Goal: Task Accomplishment & Management: Manage account settings

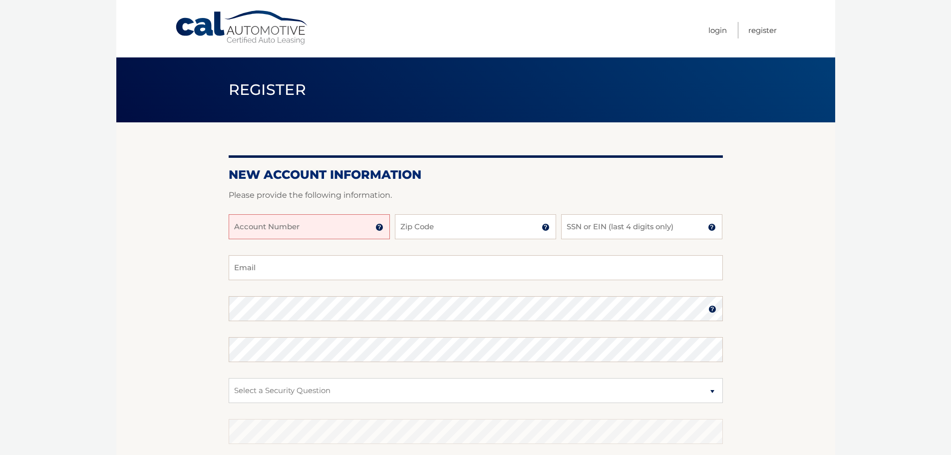
click at [311, 229] on input "Account Number" at bounding box center [309, 226] width 161 height 25
type input "44455966850"
type input "11763"
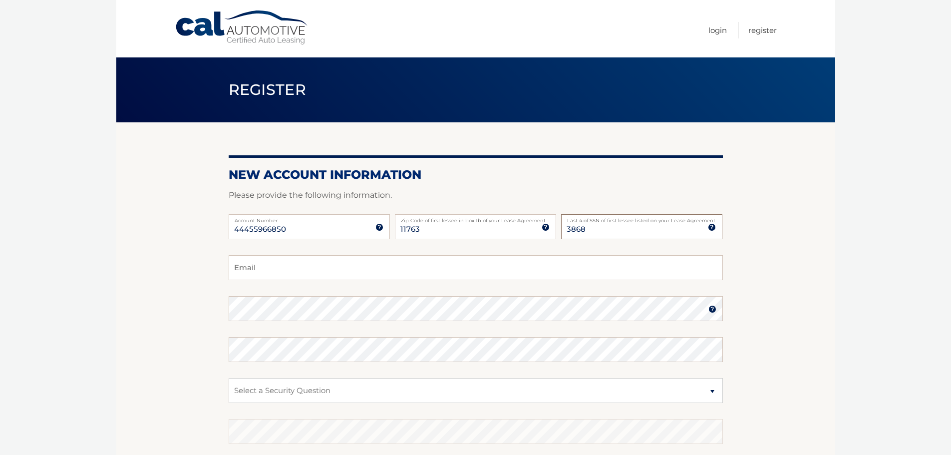
type input "3868"
type input "kimstrull@gmail.com"
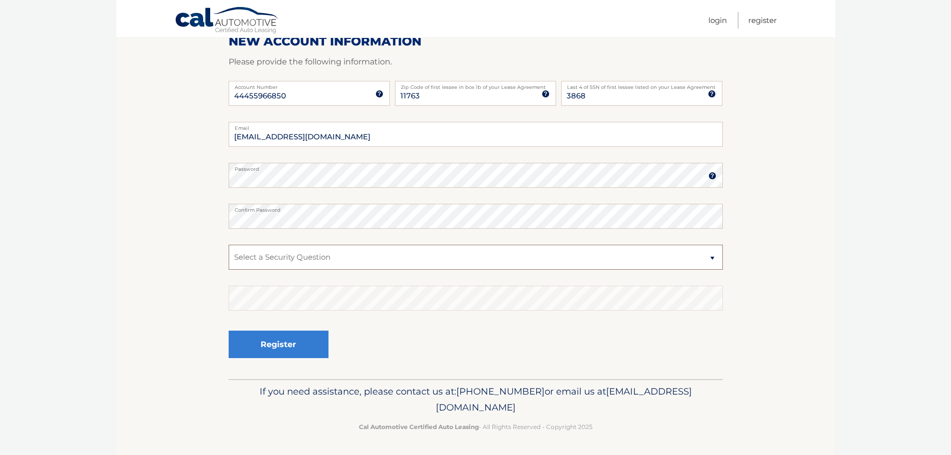
click at [302, 266] on select "Select a Security Question What was the name of your elementary school? What is…" at bounding box center [476, 257] width 494 height 25
click at [308, 261] on select "Select a Security Question What was the name of your elementary school? What is…" at bounding box center [476, 257] width 494 height 25
select select "1"
click at [229, 245] on select "Select a Security Question What was the name of your elementary school? What is…" at bounding box center [476, 257] width 494 height 25
click at [289, 339] on button "Register" at bounding box center [279, 343] width 100 height 27
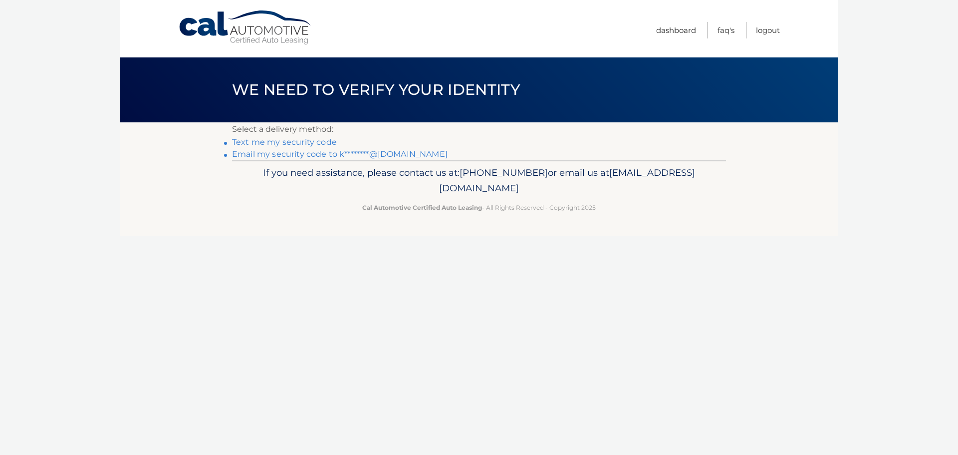
click at [296, 143] on link "Text me my security code" at bounding box center [284, 141] width 105 height 9
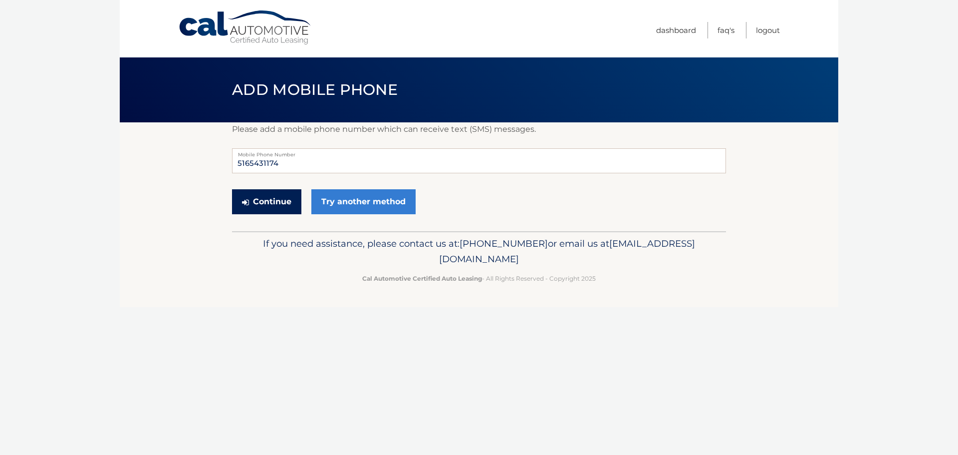
click at [293, 201] on button "Continue" at bounding box center [266, 201] width 69 height 25
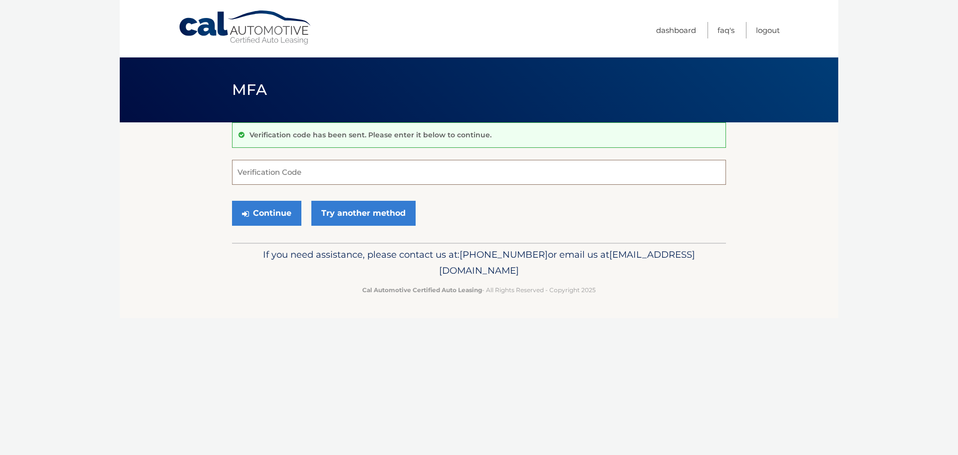
click at [297, 173] on input "Verification Code" at bounding box center [479, 172] width 494 height 25
type input "5999130"
click at [232, 201] on button "Continue" at bounding box center [266, 213] width 69 height 25
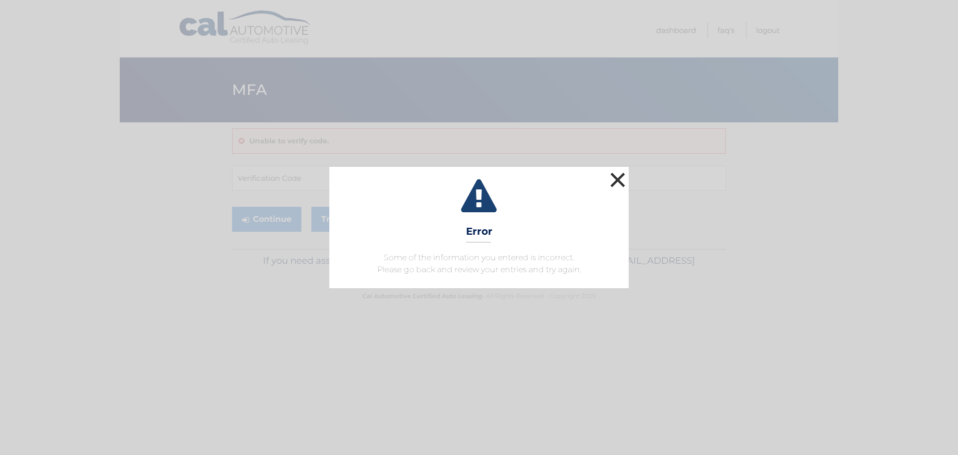
click at [619, 182] on button "×" at bounding box center [618, 180] width 20 height 20
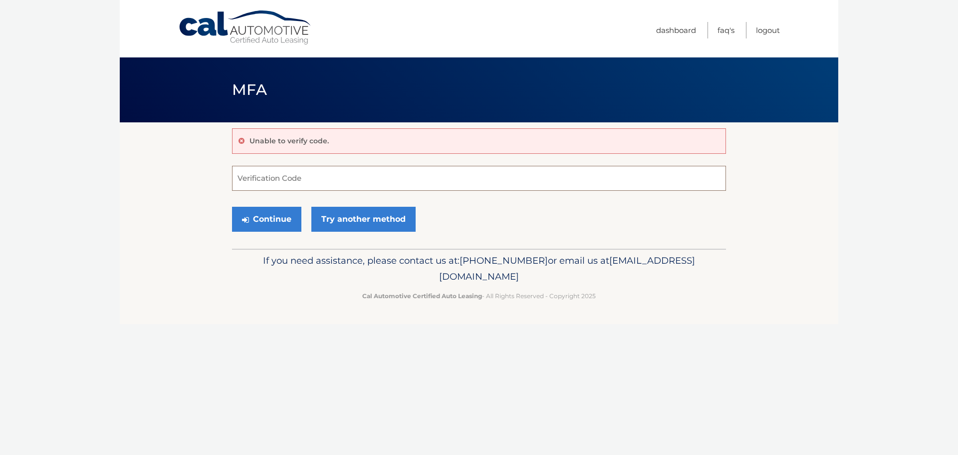
click at [342, 185] on input "Verification Code" at bounding box center [479, 178] width 494 height 25
type input "599130"
click at [232, 207] on button "Continue" at bounding box center [266, 219] width 69 height 25
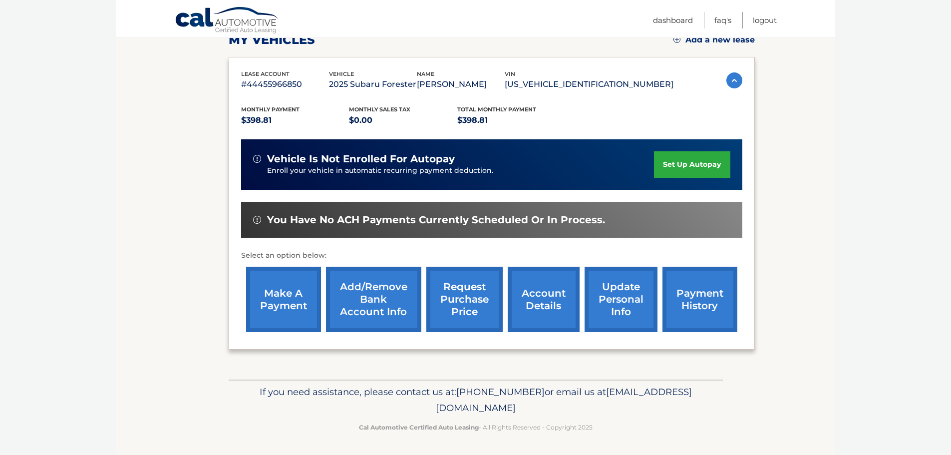
scroll to position [100, 0]
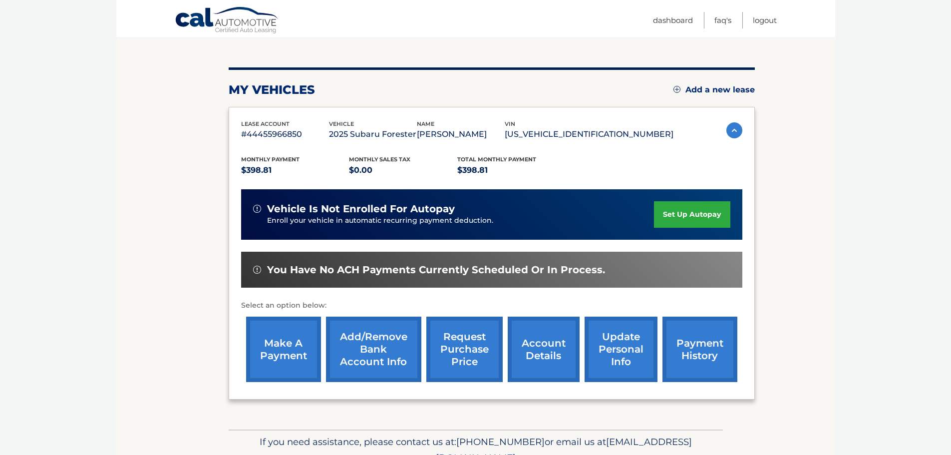
click at [707, 215] on link "set up autopay" at bounding box center [692, 214] width 76 height 26
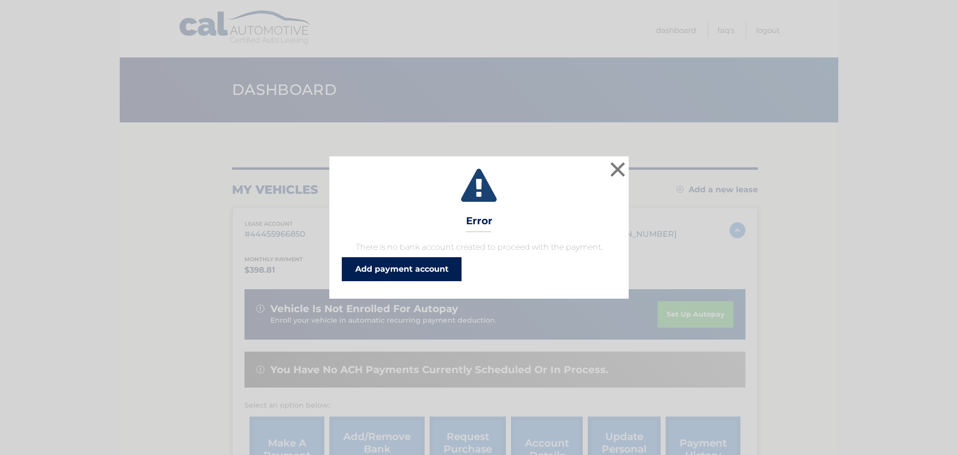
click at [414, 275] on link "Add payment account" at bounding box center [402, 269] width 120 height 24
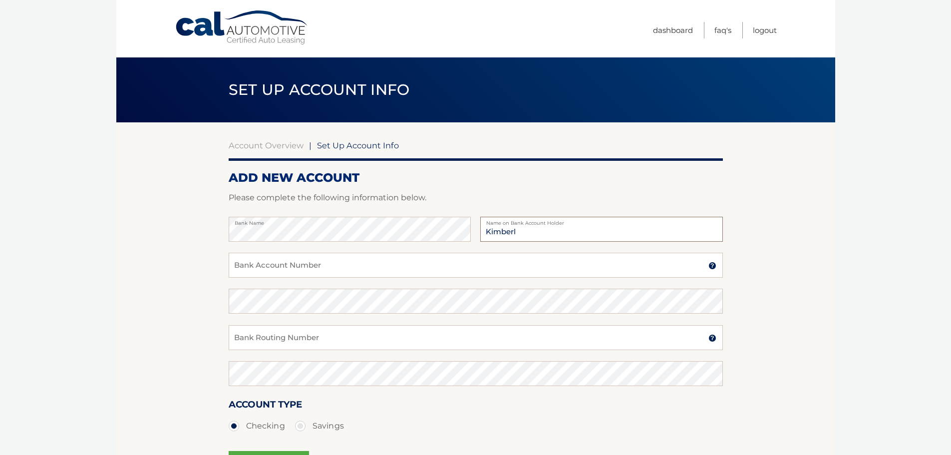
type input "[PERSON_NAME]"
click at [341, 265] on input "Bank Account Number" at bounding box center [476, 265] width 494 height 25
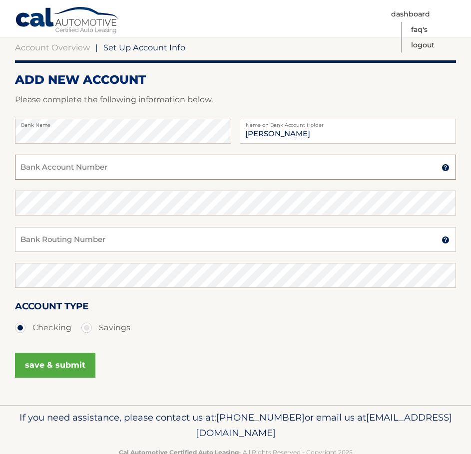
scroll to position [100, 0]
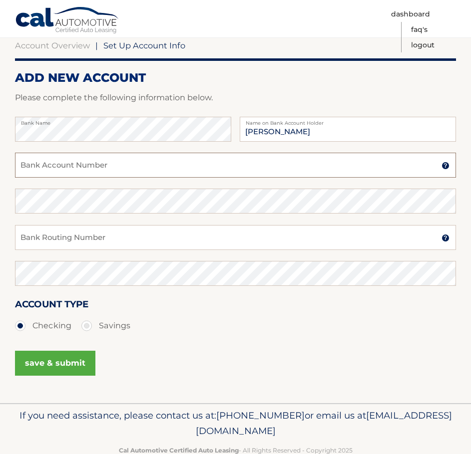
click at [76, 174] on input "Bank Account Number" at bounding box center [235, 165] width 441 height 25
paste input "4435376325"
type input "4435376325"
click at [97, 232] on input "Bank Routing Number" at bounding box center [235, 237] width 441 height 25
paste input "026013673"
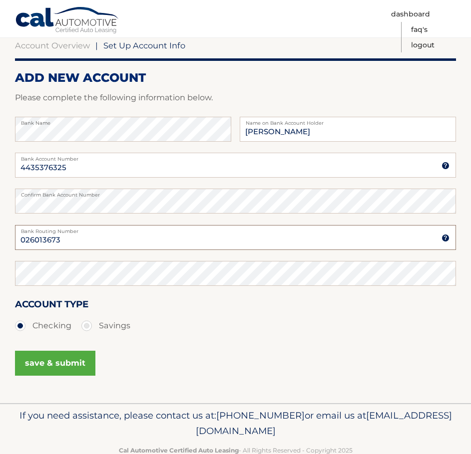
type input "026013673"
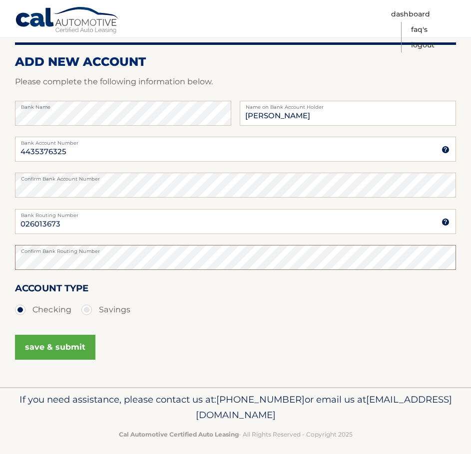
scroll to position [125, 0]
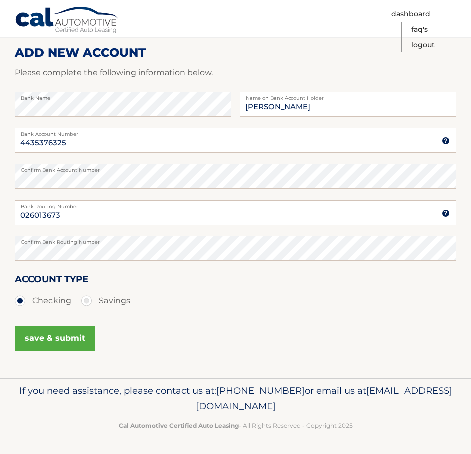
click at [47, 345] on button "save & submit" at bounding box center [55, 338] width 80 height 25
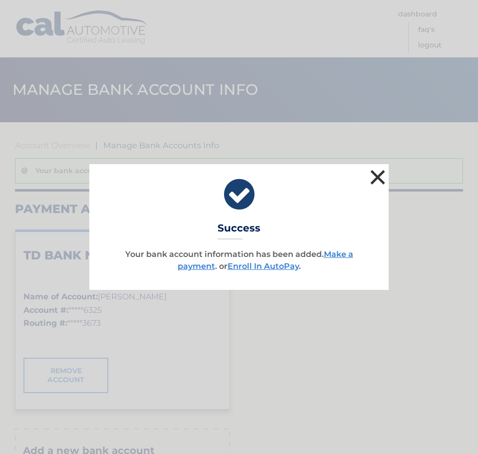
click at [379, 175] on button "×" at bounding box center [378, 177] width 20 height 20
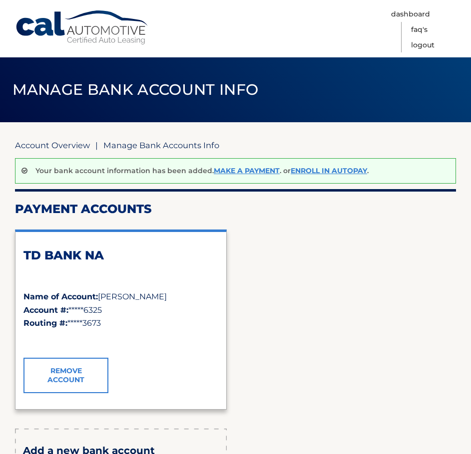
click at [75, 140] on link "Account Overview" at bounding box center [52, 145] width 75 height 10
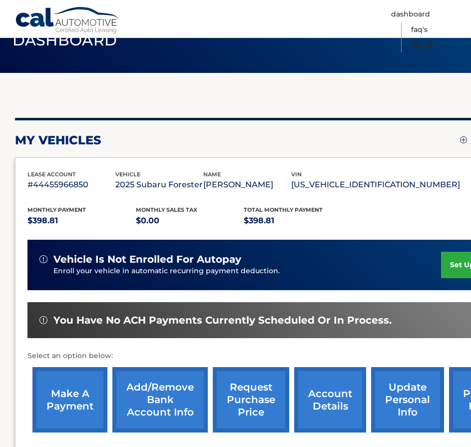
scroll to position [50, 0]
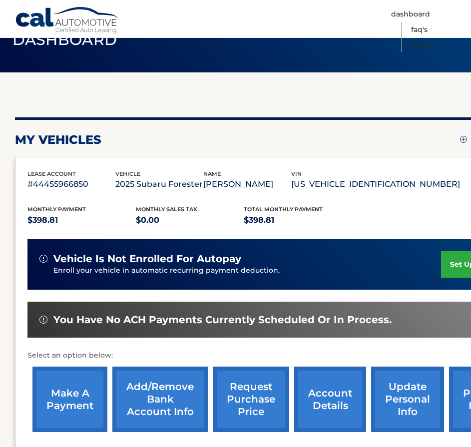
click at [454, 263] on link "set up autopay" at bounding box center [479, 264] width 76 height 26
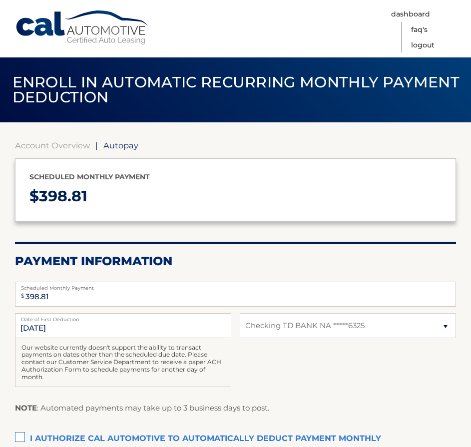
select select "NTgxMTg0YTMtYTRkOS00MjIwLWI0NzMtZDdkY2IzNWU3OTVi"
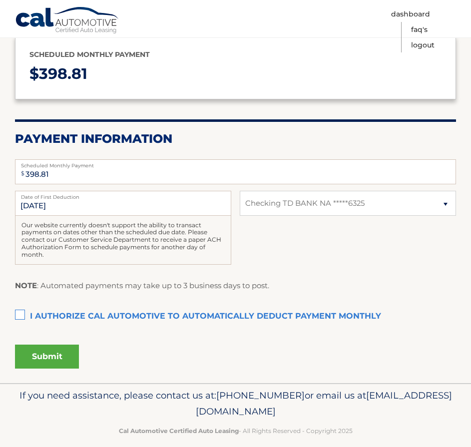
scroll to position [134, 0]
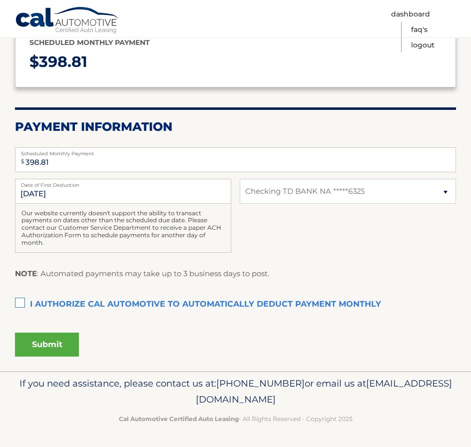
click at [14, 302] on section "Account Overview | Autopay Scheduled monthly payment $ 398.81 Payment Informati…" at bounding box center [235, 179] width 471 height 383
click at [20, 304] on label "I authorize cal automotive to automatically deduct payment monthly This checkbo…" at bounding box center [235, 304] width 441 height 20
click at [0, 0] on input "I authorize cal automotive to automatically deduct payment monthly This checkbo…" at bounding box center [0, 0] width 0 height 0
click at [54, 350] on button "Submit" at bounding box center [47, 344] width 64 height 24
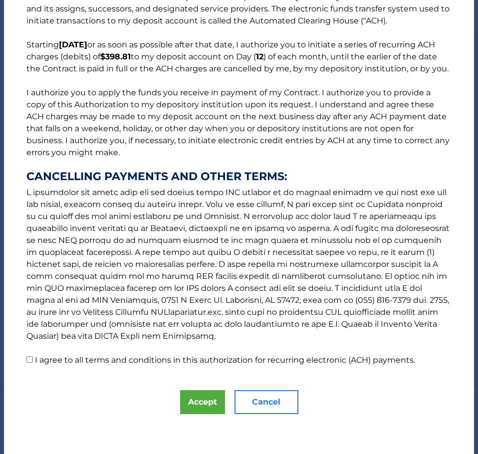
scroll to position [77, 0]
click at [135, 356] on label "I agree to all terms and conditions in this authorization for recurring electro…" at bounding box center [225, 359] width 380 height 9
click at [33, 356] on input "I agree to all terms and conditions in this authorization for recurring electro…" at bounding box center [29, 359] width 6 height 6
checkbox input "true"
click at [205, 394] on button "Accept" at bounding box center [202, 402] width 45 height 24
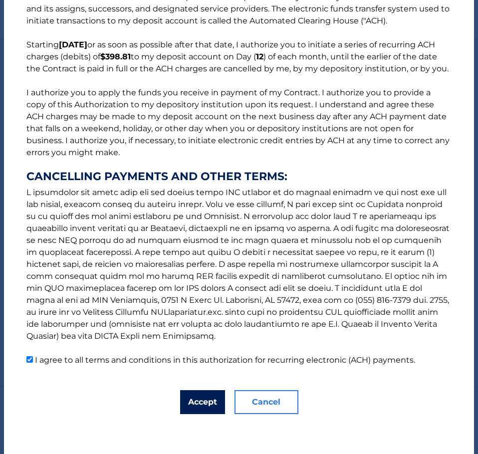
scroll to position [91, 0]
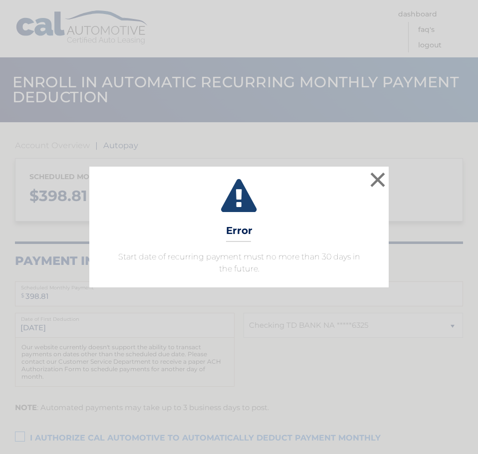
select select "NTgxMTg0YTMtYTRkOS00MjIwLWI0NzMtZDdkY2IzNWU3OTVi"
click at [344, 257] on p "Start date of recurring payment must no more than 30 days in the future." at bounding box center [239, 263] width 274 height 24
click at [374, 182] on button "×" at bounding box center [378, 180] width 20 height 20
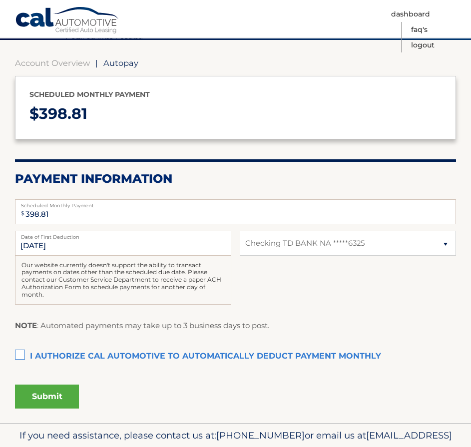
scroll to position [100, 0]
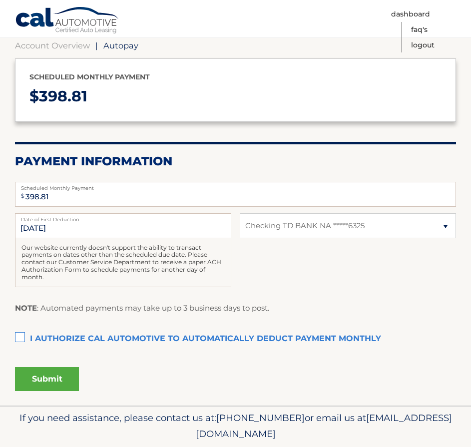
click at [146, 341] on label "I authorize cal automotive to automatically deduct payment monthly This checkbo…" at bounding box center [235, 339] width 441 height 20
click at [0, 0] on input "I authorize cal automotive to automatically deduct payment monthly This checkbo…" at bounding box center [0, 0] width 0 height 0
click at [96, 228] on input "9/12/2025" at bounding box center [123, 225] width 216 height 25
click at [30, 230] on input "9/12/2025" at bounding box center [123, 225] width 216 height 25
click at [32, 227] on input "9/12/2025" at bounding box center [123, 225] width 216 height 25
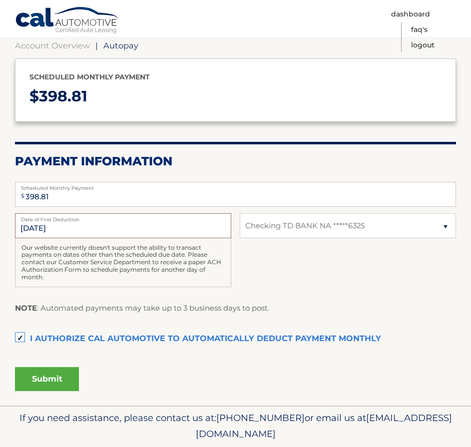
click at [36, 230] on input "9/12/2025" at bounding box center [123, 225] width 216 height 25
click at [95, 215] on label "Date of First Deduction" at bounding box center [123, 217] width 216 height 8
click at [95, 215] on input "9/12/2025" at bounding box center [123, 225] width 216 height 25
click at [110, 221] on input "9/12/2025" at bounding box center [123, 225] width 216 height 25
click at [112, 229] on input "9/12/2025" at bounding box center [123, 225] width 216 height 25
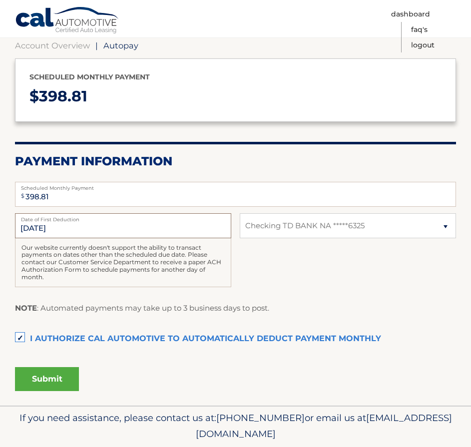
click at [112, 229] on input "9/12/2025" at bounding box center [123, 225] width 216 height 25
drag, startPoint x: 117, startPoint y: 227, endPoint x: 0, endPoint y: 241, distance: 117.6
click at [0, 241] on section "Account Overview | Autopay Scheduled monthly payment $ 398.81 Payment Informati…" at bounding box center [235, 213] width 471 height 383
click at [108, 228] on input "9/12/2025" at bounding box center [123, 225] width 216 height 25
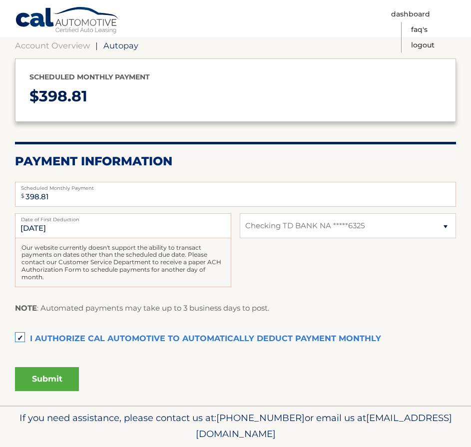
click at [83, 371] on div "Submit" at bounding box center [235, 377] width 441 height 28
click at [70, 374] on button "Submit" at bounding box center [47, 379] width 64 height 24
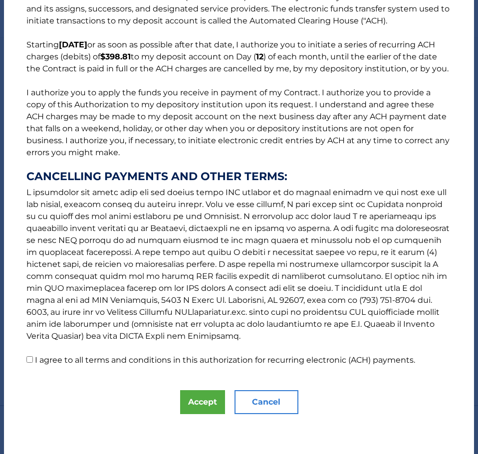
scroll to position [77, 0]
click at [63, 361] on label "I agree to all terms and conditions in this authorization for recurring electro…" at bounding box center [225, 359] width 380 height 9
click at [33, 361] on input "I agree to all terms and conditions in this authorization for recurring electro…" at bounding box center [29, 359] width 6 height 6
checkbox input "true"
click at [195, 399] on button "Accept" at bounding box center [202, 402] width 45 height 24
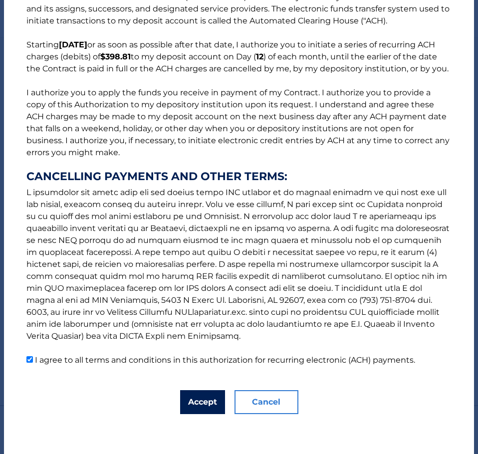
scroll to position [91, 0]
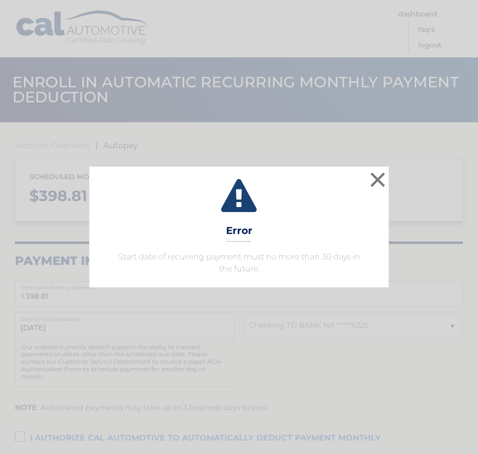
select select "NTgxMTg0YTMtYTRkOS00MjIwLWI0NzMtZDdkY2IzNWU3OTVi"
click at [372, 182] on button "×" at bounding box center [378, 180] width 20 height 20
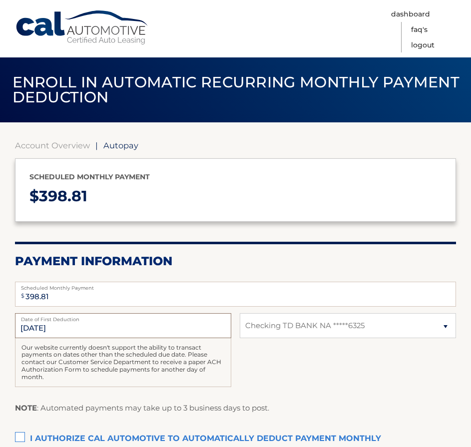
click at [30, 331] on input "9/12/2025" at bounding box center [123, 325] width 216 height 25
click at [48, 331] on input "9/12/2025" at bounding box center [123, 325] width 216 height 25
click at [179, 309] on div "$ 398.81 Scheduled Monthly Payment Monthly Deduction cannot exceed amount of 2 …" at bounding box center [235, 293] width 441 height 31
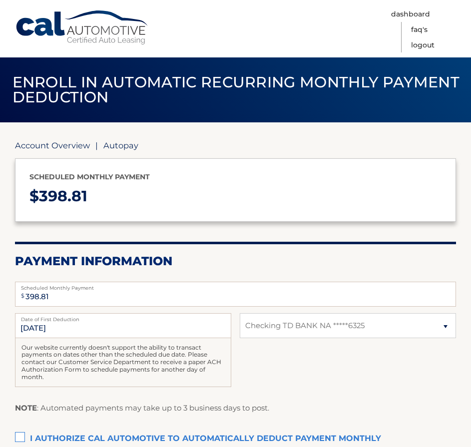
click at [64, 148] on link "Account Overview" at bounding box center [52, 145] width 75 height 10
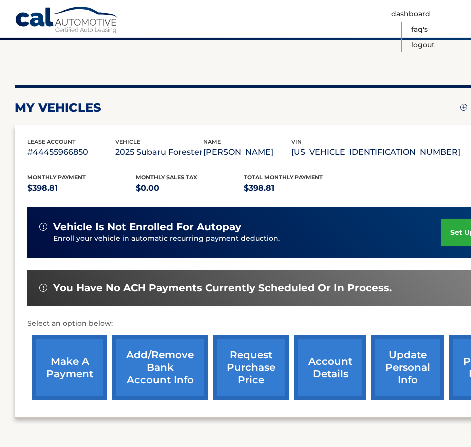
scroll to position [100, 0]
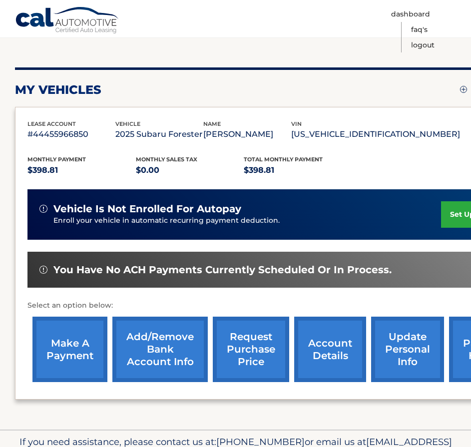
click at [87, 366] on link "make a payment" at bounding box center [69, 348] width 75 height 65
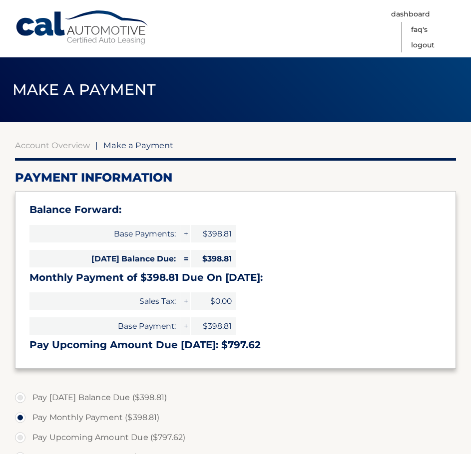
select select "NTgxMTg0YTMtYTRkOS00MjIwLWI0NzMtZDdkY2IzNWU3OTVi"
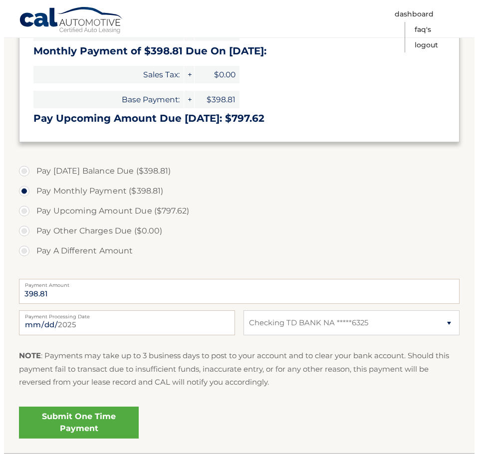
scroll to position [250, 0]
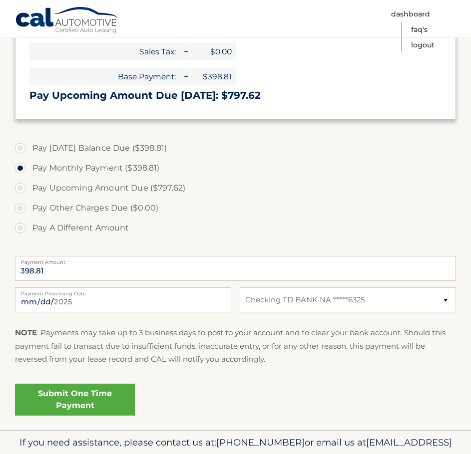
click at [107, 394] on link "Submit One Time Payment" at bounding box center [75, 400] width 120 height 32
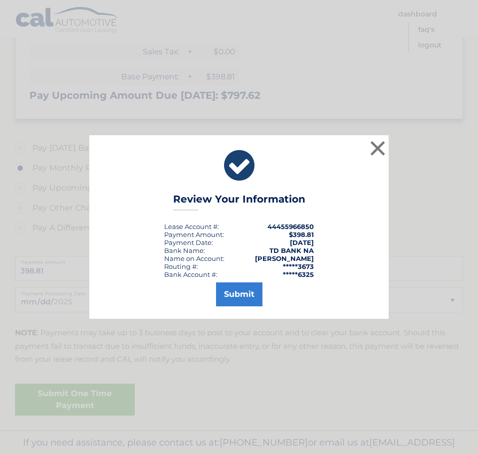
click at [240, 277] on li "Bank Account #: *****6325" at bounding box center [239, 274] width 150 height 8
click at [244, 294] on button "Submit" at bounding box center [239, 294] width 46 height 24
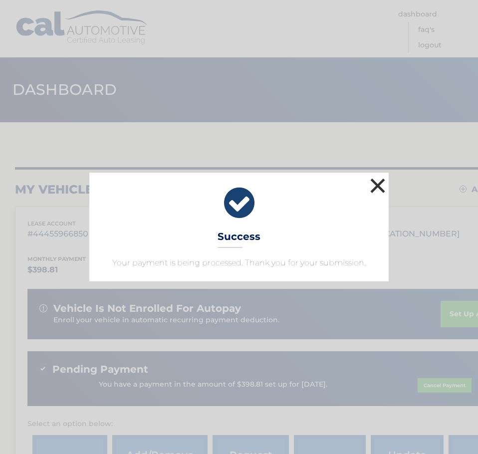
click at [378, 184] on button "×" at bounding box center [378, 186] width 20 height 20
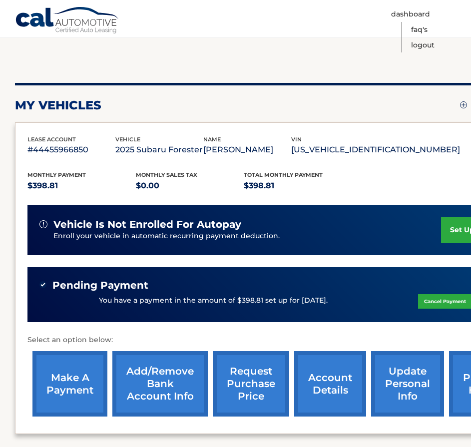
scroll to position [150, 0]
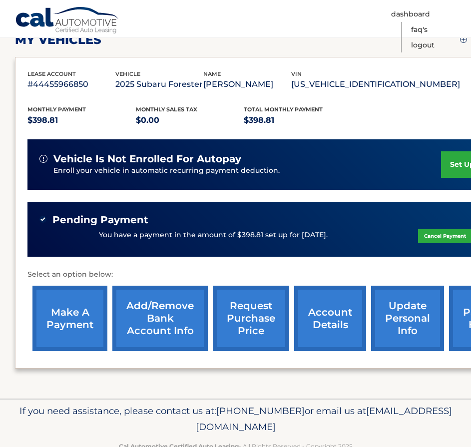
click at [438, 153] on div "vehicle is not enrolled for autopay" at bounding box center [239, 159] width 401 height 12
click at [441, 156] on link "set up autopay" at bounding box center [479, 164] width 76 height 26
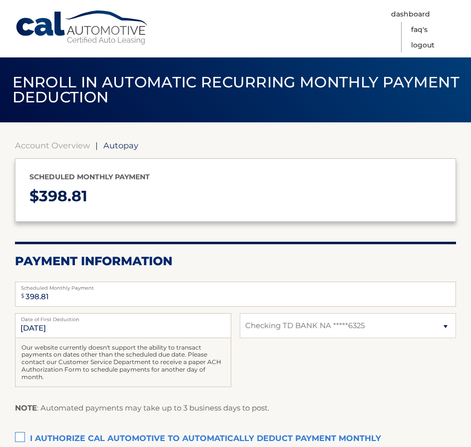
select select "NTgxMTg0YTMtYTRkOS00MjIwLWI0NzMtZDdkY2IzNWU3OTVi"
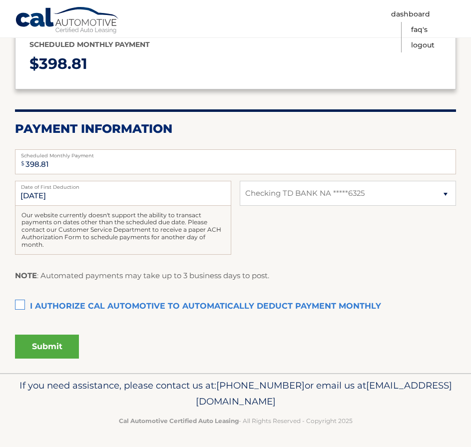
scroll to position [134, 0]
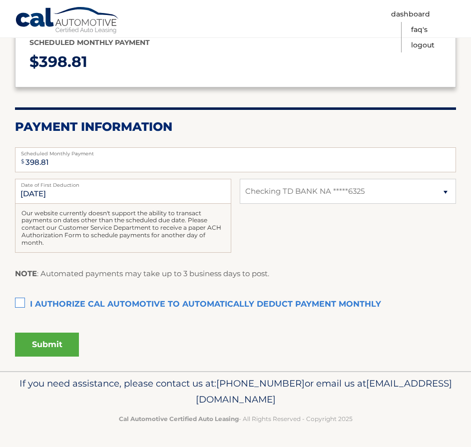
click at [78, 308] on label "I authorize cal automotive to automatically deduct payment monthly This checkbo…" at bounding box center [235, 304] width 441 height 20
click at [0, 0] on input "I authorize cal automotive to automatically deduct payment monthly This checkbo…" at bounding box center [0, 0] width 0 height 0
click at [62, 336] on button "Submit" at bounding box center [47, 344] width 64 height 24
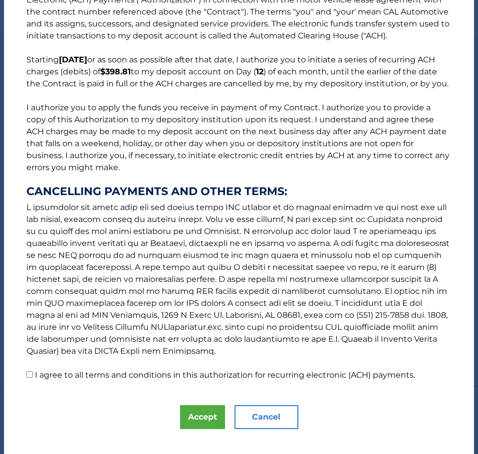
scroll to position [77, 0]
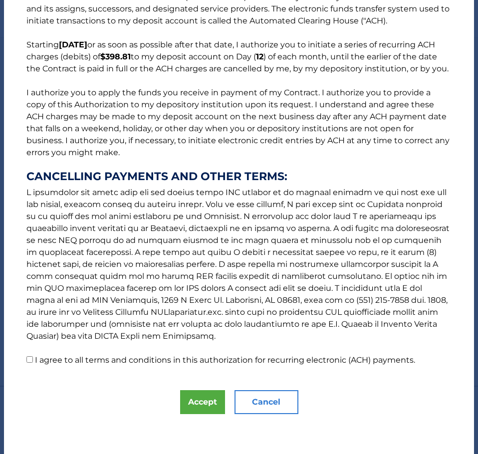
click at [110, 358] on label "I agree to all terms and conditions in this authorization for recurring electro…" at bounding box center [225, 359] width 380 height 9
click at [33, 358] on input "I agree to all terms and conditions in this authorization for recurring electro…" at bounding box center [29, 359] width 6 height 6
checkbox input "true"
click at [204, 401] on button "Accept" at bounding box center [202, 402] width 45 height 24
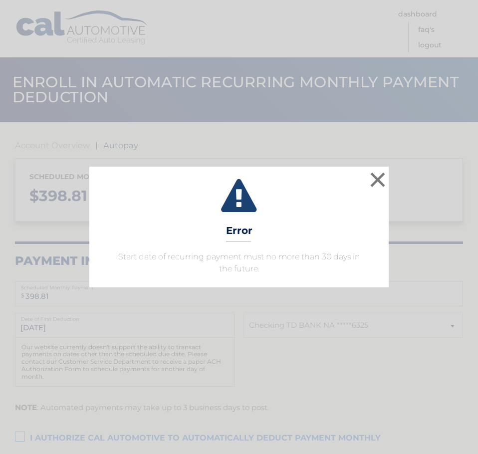
select select "NTgxMTg0YTMtYTRkOS00MjIwLWI0NzMtZDdkY2IzNWU3OTVi"
click at [380, 183] on button "×" at bounding box center [378, 180] width 20 height 20
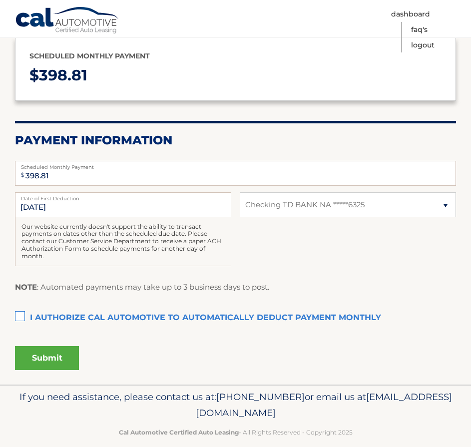
scroll to position [134, 0]
